Goal: Transaction & Acquisition: Purchase product/service

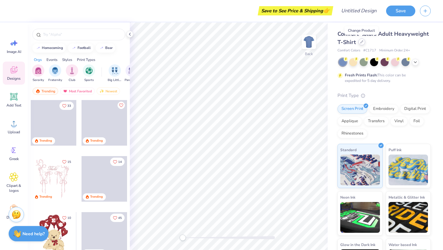
click at [362, 43] on icon at bounding box center [361, 41] width 3 height 3
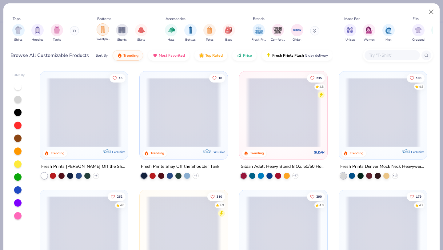
click at [99, 29] on div "filter for Sweatpants" at bounding box center [103, 29] width 12 height 12
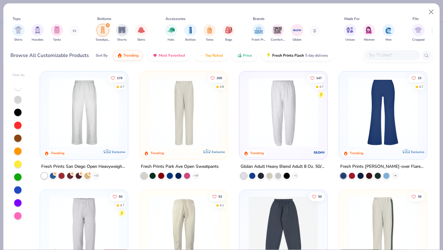
click at [393, 112] on img at bounding box center [383, 113] width 76 height 70
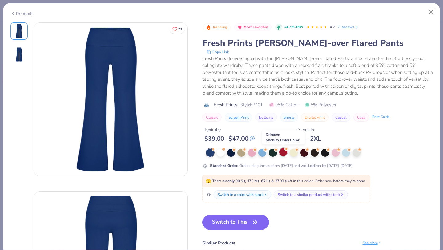
click at [283, 153] on div at bounding box center [283, 152] width 8 height 8
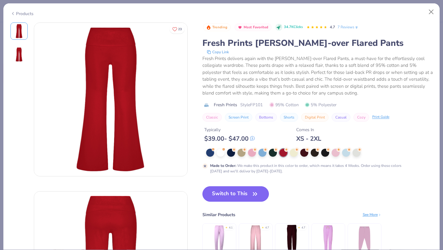
click at [234, 195] on button "Switch to This" at bounding box center [235, 193] width 67 height 15
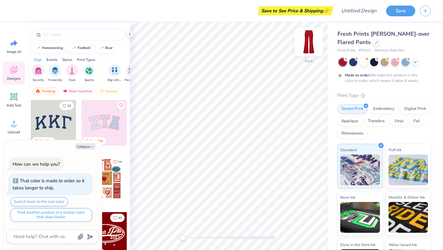
click at [309, 40] on img at bounding box center [309, 42] width 25 height 25
type textarea "x"
click at [86, 33] on input "text" at bounding box center [81, 34] width 79 height 6
type input "[US_STATE]"
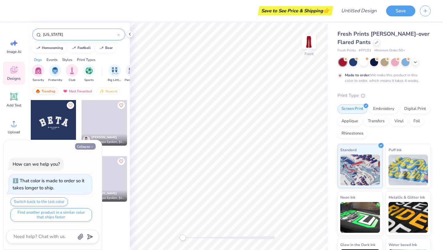
click at [88, 145] on button "Collapse" at bounding box center [85, 146] width 21 height 6
type textarea "x"
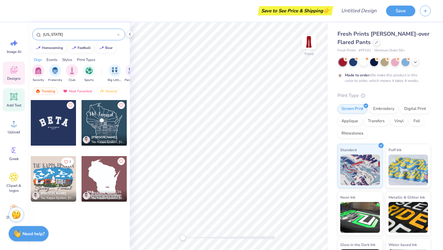
click at [14, 97] on icon at bounding box center [13, 96] width 7 height 7
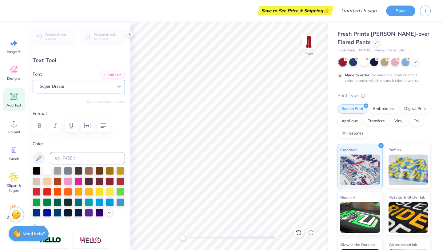
type textarea "T"
type textarea "[US_STATE]"
click at [73, 83] on div "Super Dream" at bounding box center [76, 87] width 74 height 10
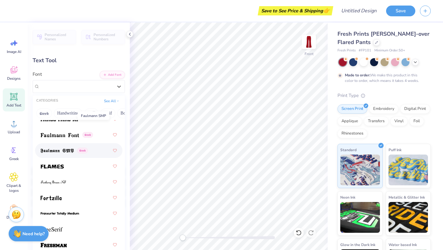
scroll to position [1873, 0]
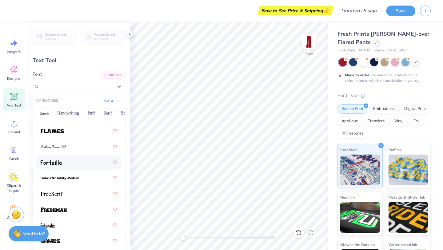
click at [70, 165] on div at bounding box center [79, 162] width 76 height 11
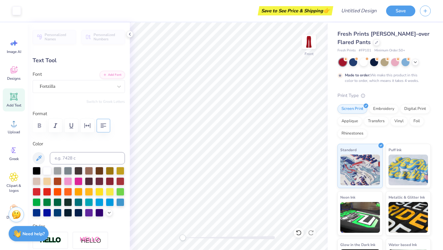
type input "6.38"
type input "1.16"
type input "1.87"
click at [12, 124] on circle at bounding box center [14, 126] width 4 height 4
click at [5, 102] on div "Add Text" at bounding box center [14, 99] width 22 height 23
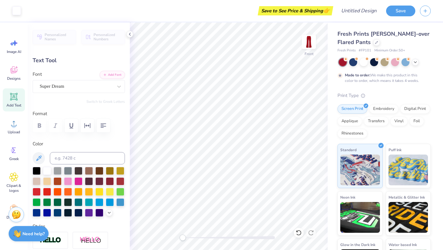
type input "6.47"
type input "1.87"
type input "16.56"
click at [7, 126] on div "Upload" at bounding box center [14, 126] width 22 height 23
click at [11, 123] on icon at bounding box center [13, 123] width 9 height 9
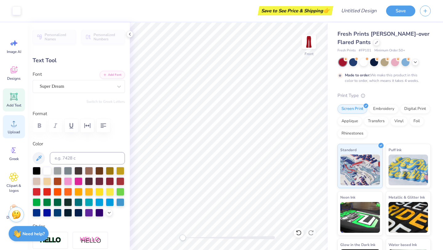
click at [16, 128] on div "Upload" at bounding box center [14, 126] width 22 height 23
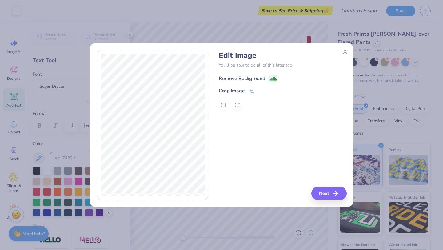
click at [255, 78] on div "Remove Background" at bounding box center [242, 78] width 46 height 7
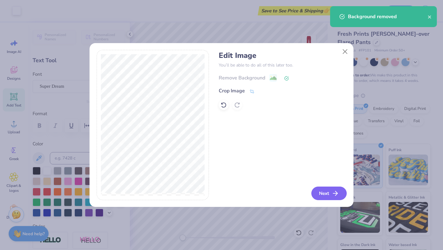
click at [332, 191] on button "Next" at bounding box center [328, 193] width 35 height 14
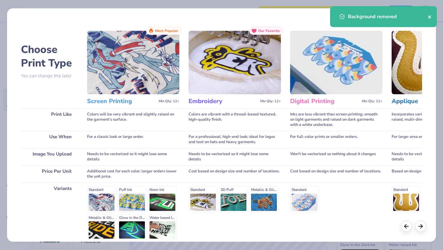
click at [431, 16] on icon "close" at bounding box center [430, 16] width 4 height 5
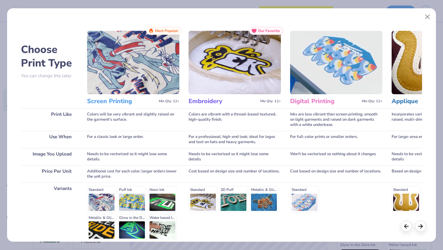
scroll to position [57, 0]
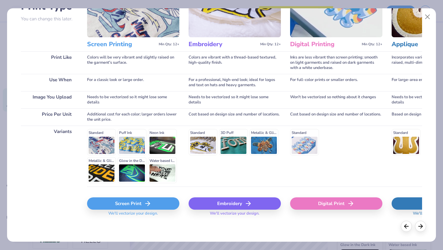
click at [137, 205] on div "Screen Print" at bounding box center [133, 203] width 92 height 12
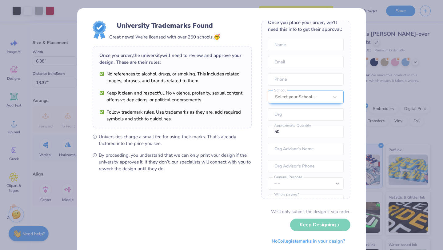
scroll to position [18, 0]
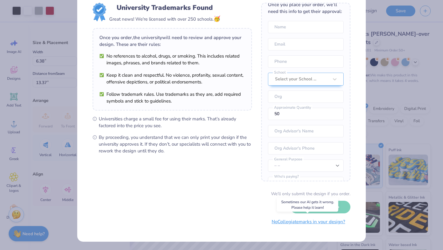
click at [323, 224] on button "No Collegiate marks in your design?" at bounding box center [308, 221] width 84 height 13
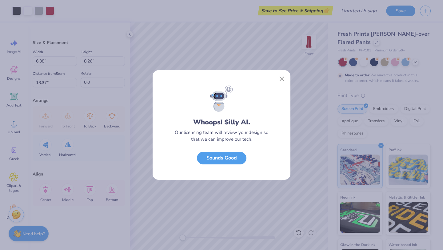
scroll to position [0, 0]
click at [281, 79] on button "Close" at bounding box center [282, 79] width 12 height 12
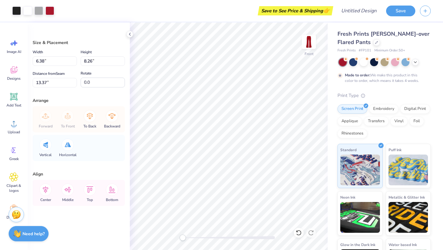
type input "3.88"
type input "5.03"
type input "16.60"
type input "5.59"
type input "7.23"
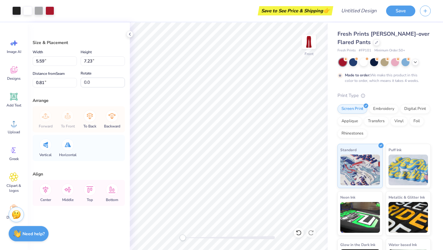
type input "0.81"
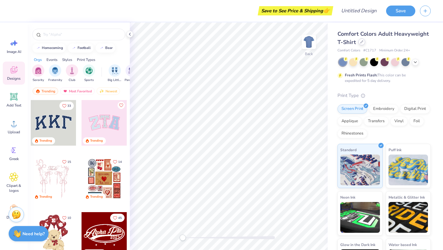
click at [364, 41] on div at bounding box center [361, 41] width 7 height 7
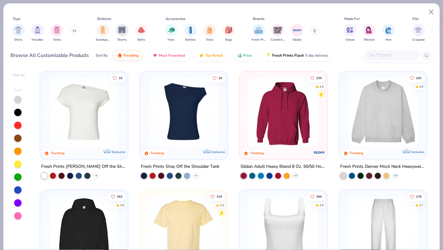
click at [76, 33] on button at bounding box center [74, 30] width 9 height 9
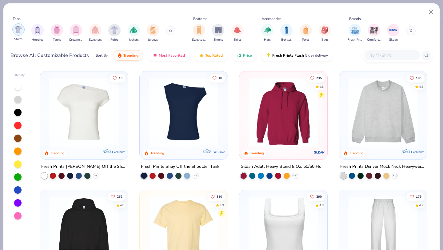
click at [20, 29] on img "filter for Shirts" at bounding box center [18, 29] width 7 height 7
